Goal: Check status

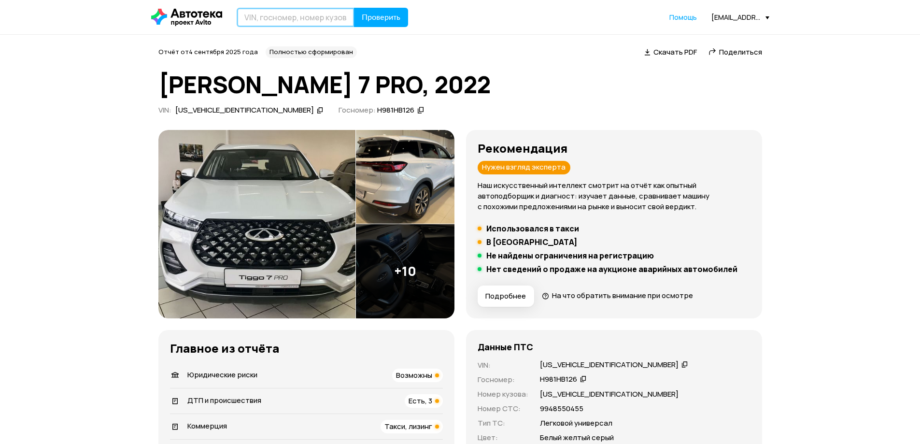
click at [325, 13] on input "text" at bounding box center [296, 17] width 118 height 19
paste input "[VEHICLE_IDENTIFICATION_NUMBER]"
type input "[VEHICLE_IDENTIFICATION_NUMBER]"
click at [374, 14] on span "Проверить" at bounding box center [381, 18] width 39 height 8
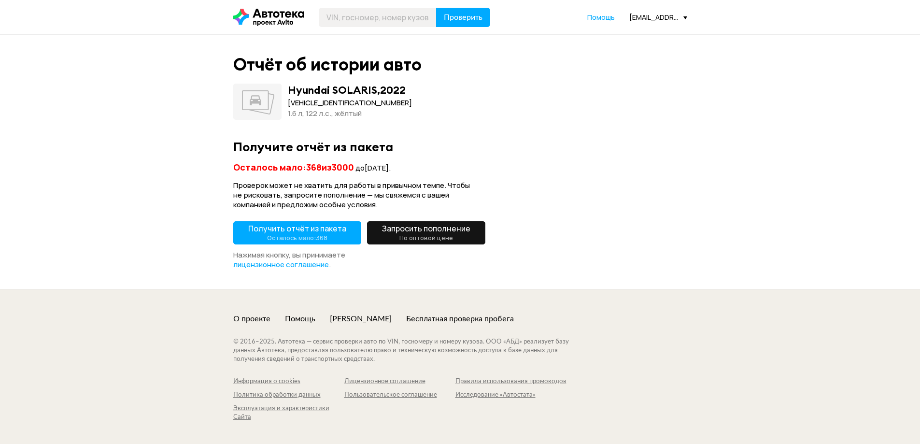
click at [273, 239] on small "Осталось мало: 368" at bounding box center [297, 237] width 60 height 9
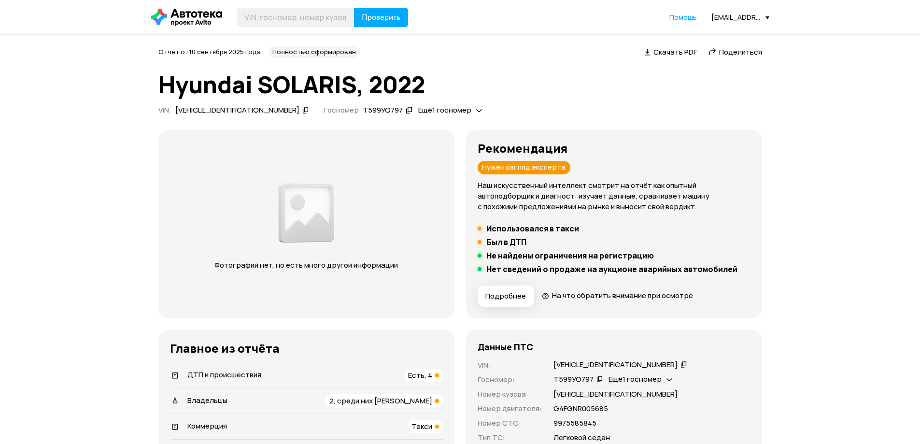
click at [730, 49] on span "Поделиться" at bounding box center [740, 52] width 43 height 10
